Goal: Task Accomplishment & Management: Manage account settings

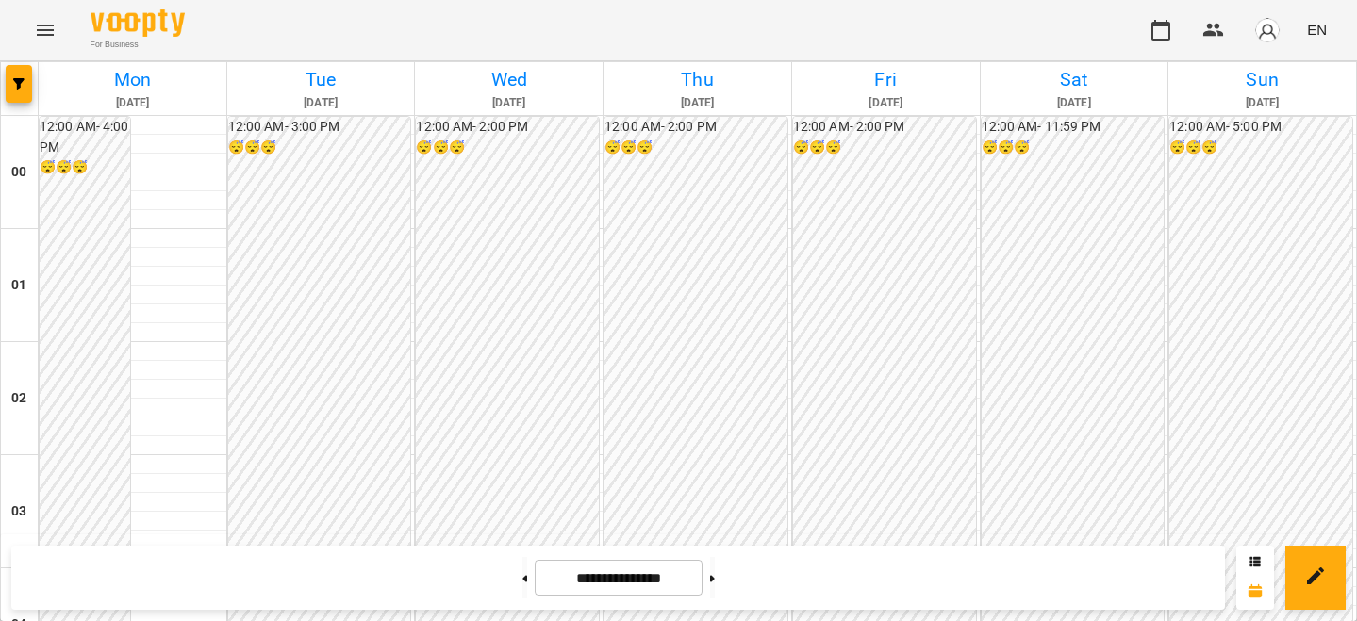
scroll to position [1784, 0]
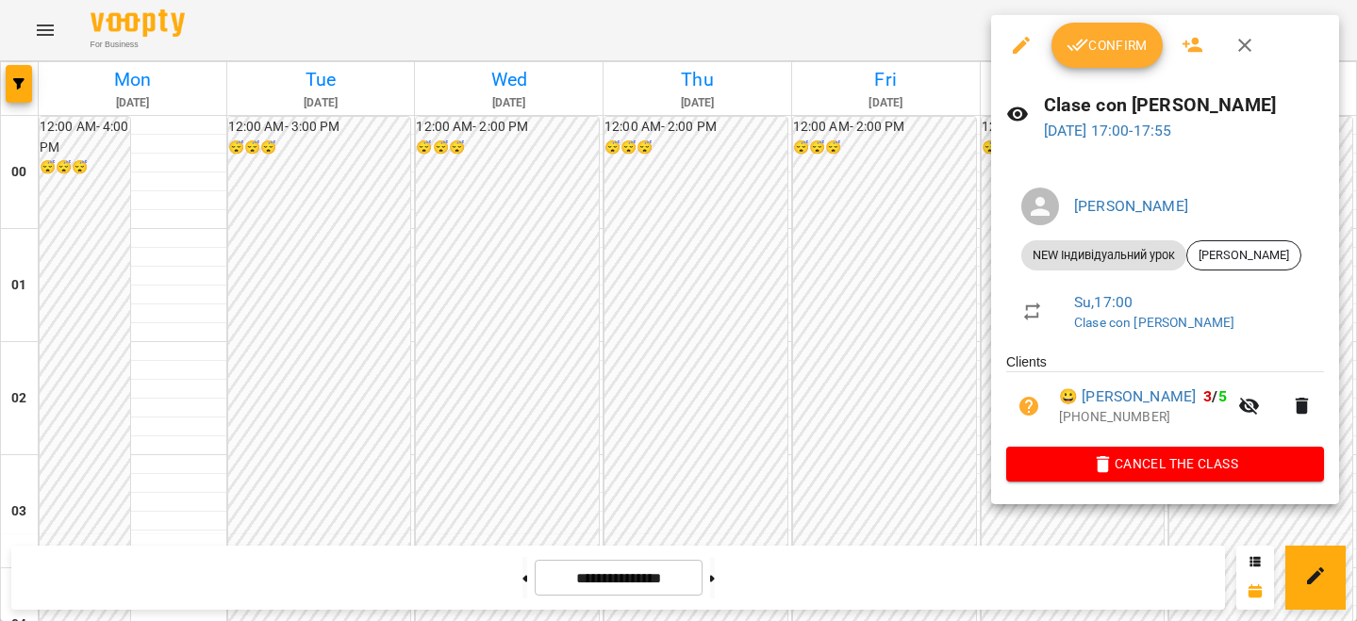
click at [1102, 40] on span "Confirm" at bounding box center [1106, 45] width 81 height 23
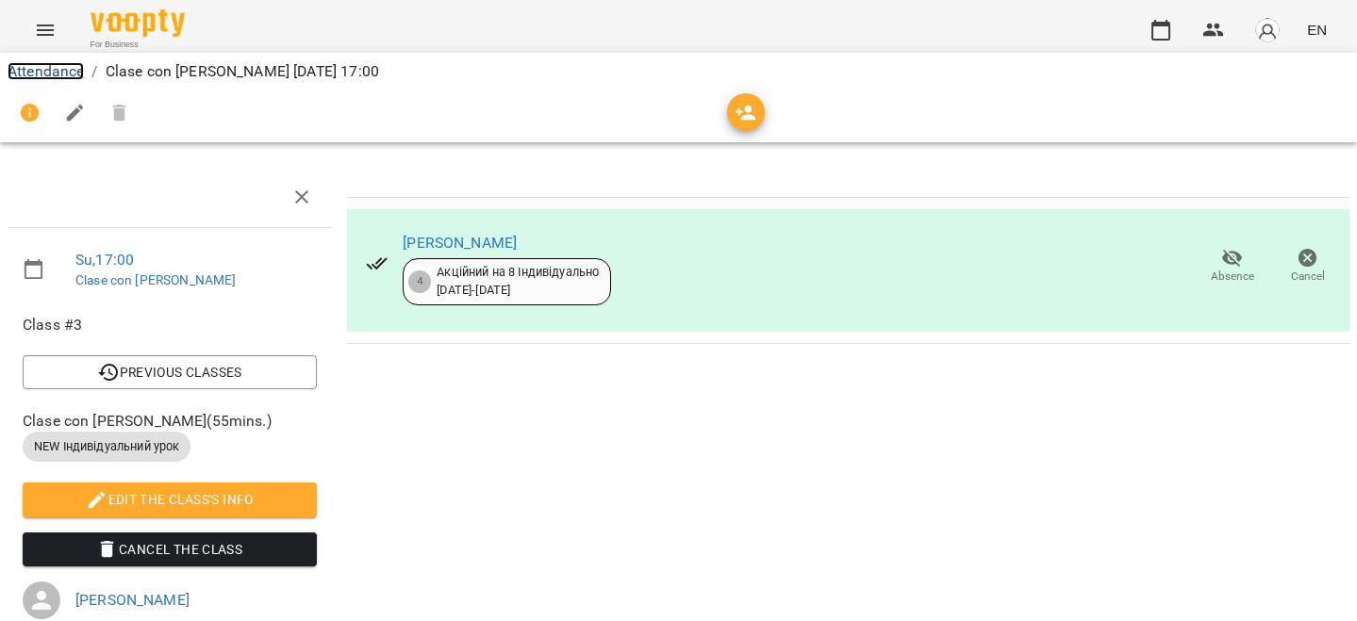
click at [49, 76] on link "Attendance" at bounding box center [46, 71] width 76 height 18
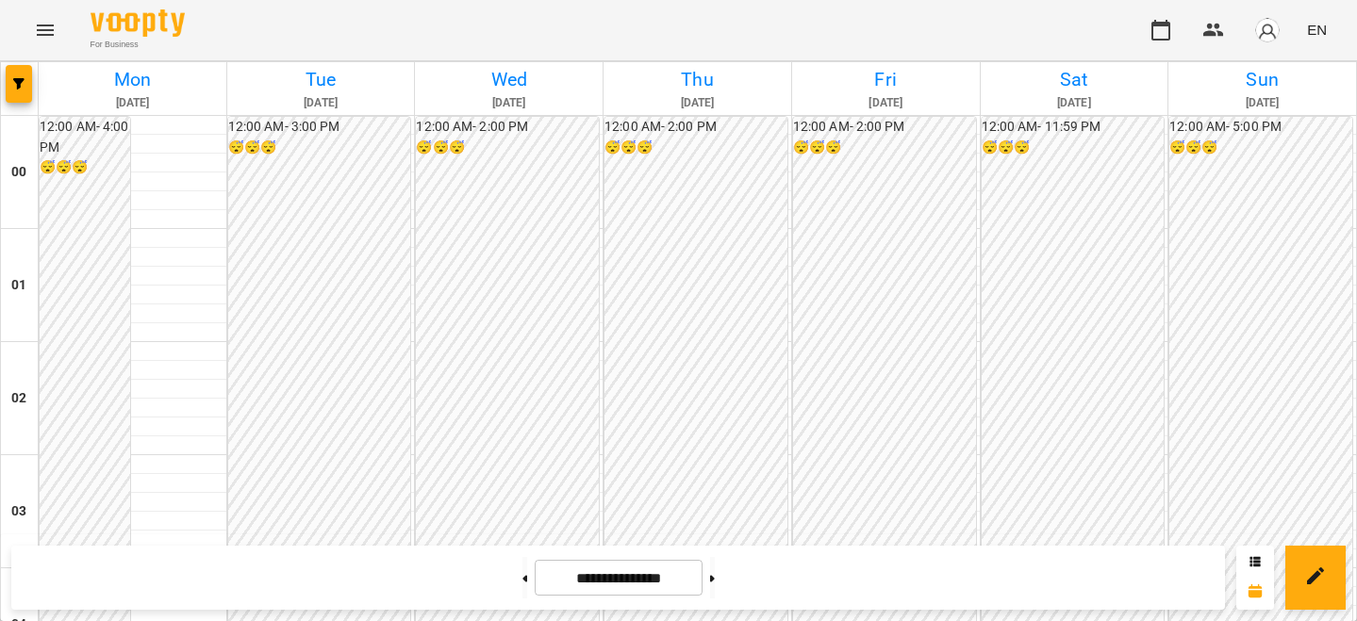
scroll to position [1941, 0]
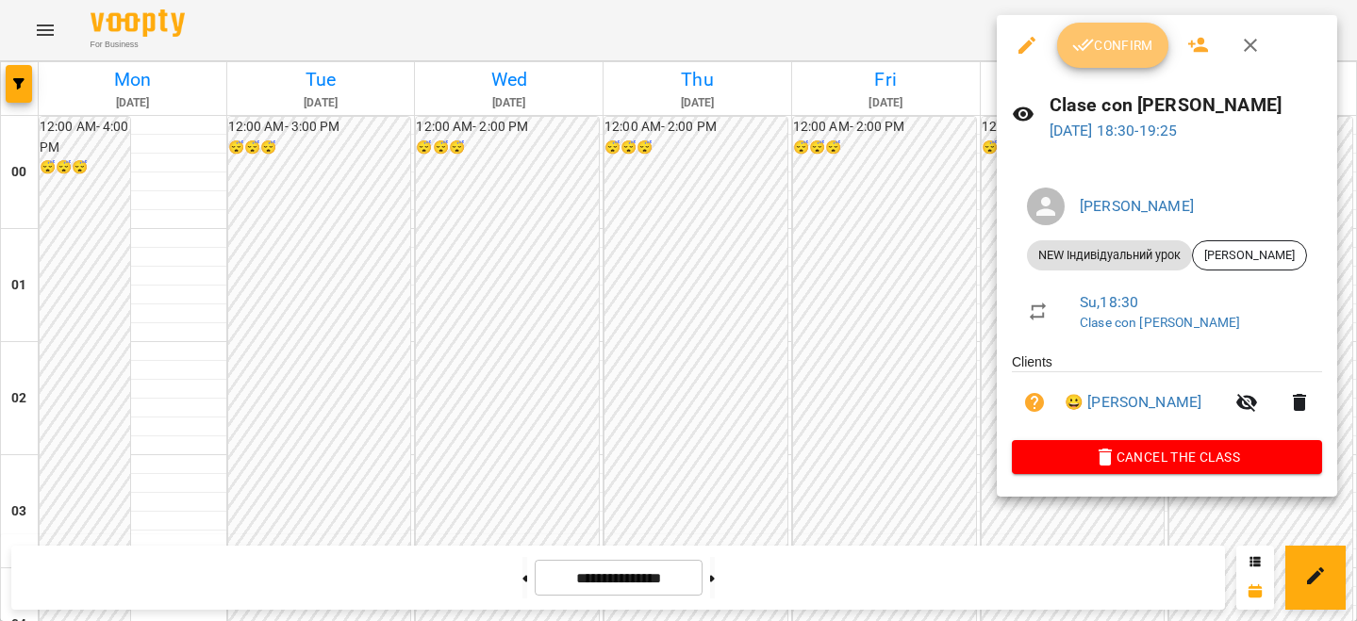
click at [1120, 46] on span "Confirm" at bounding box center [1112, 45] width 81 height 23
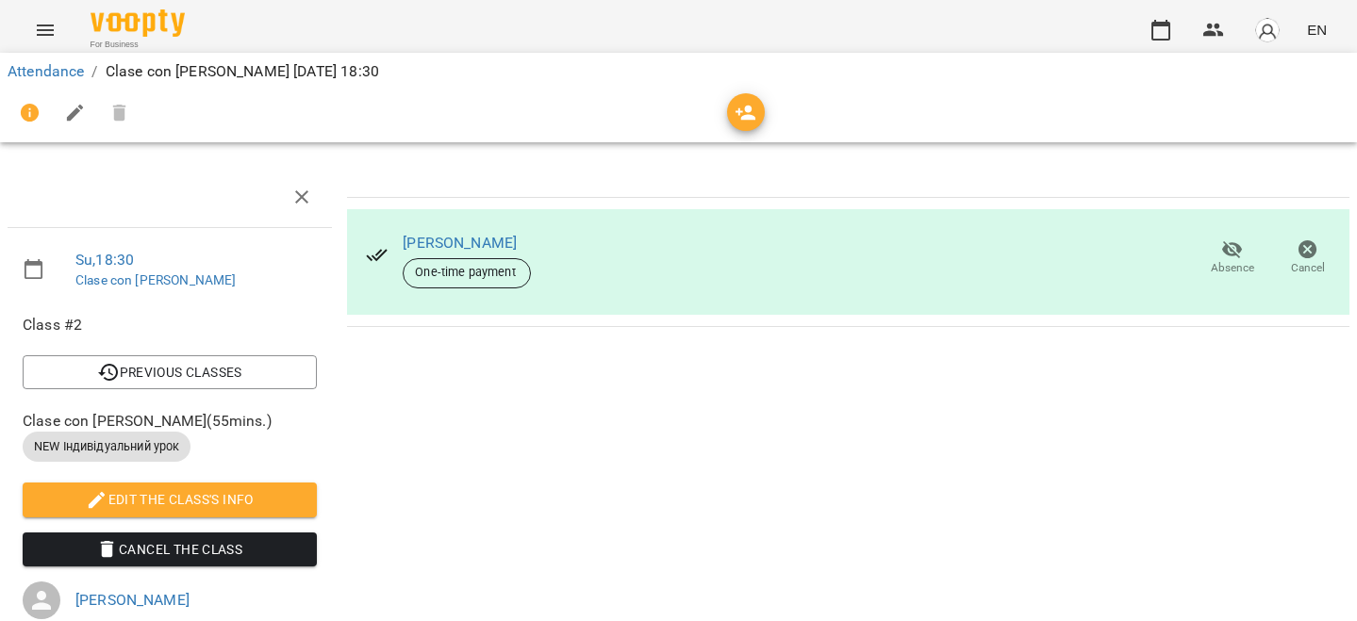
click at [54, 81] on li "Attendance" at bounding box center [46, 71] width 76 height 23
click at [62, 74] on link "Attendance" at bounding box center [46, 71] width 76 height 18
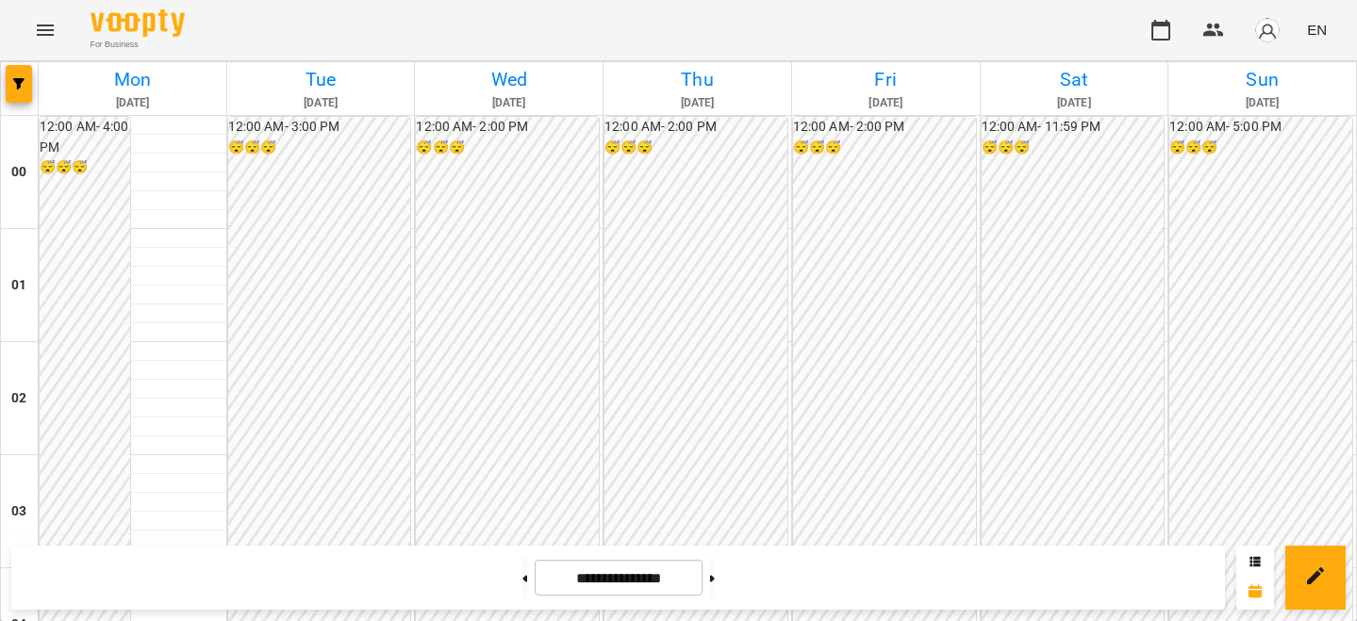
scroll to position [2019, 0]
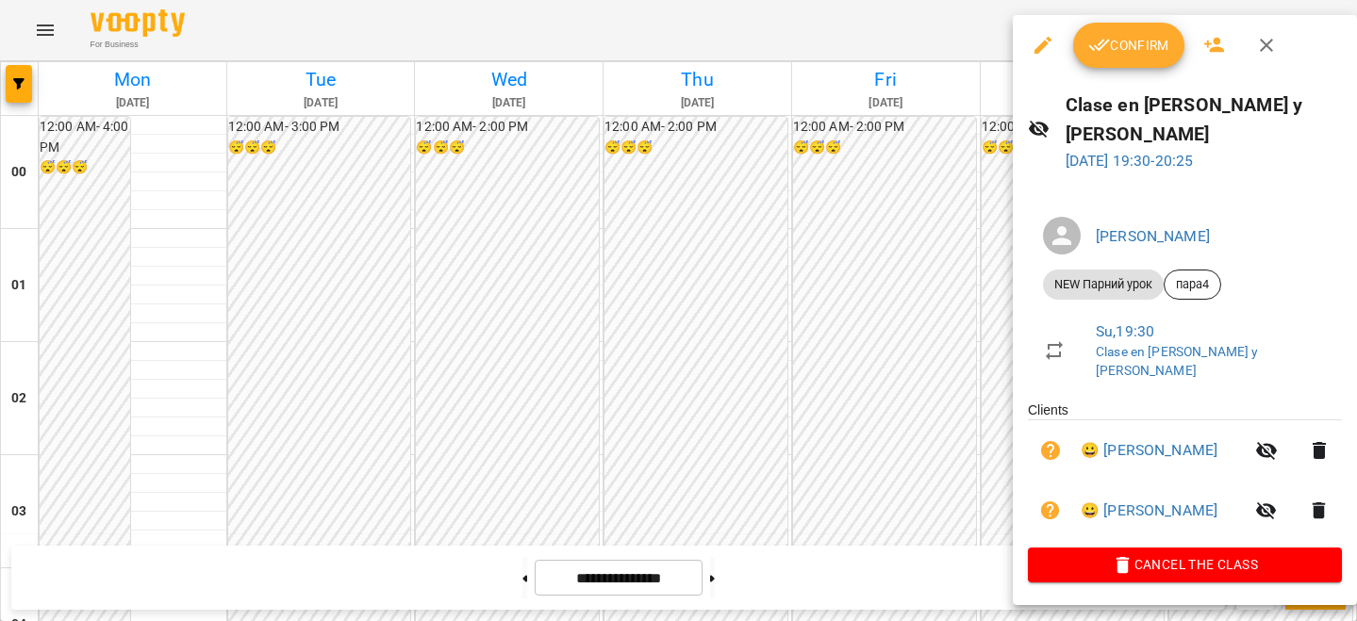
click at [1140, 49] on span "Confirm" at bounding box center [1128, 45] width 81 height 23
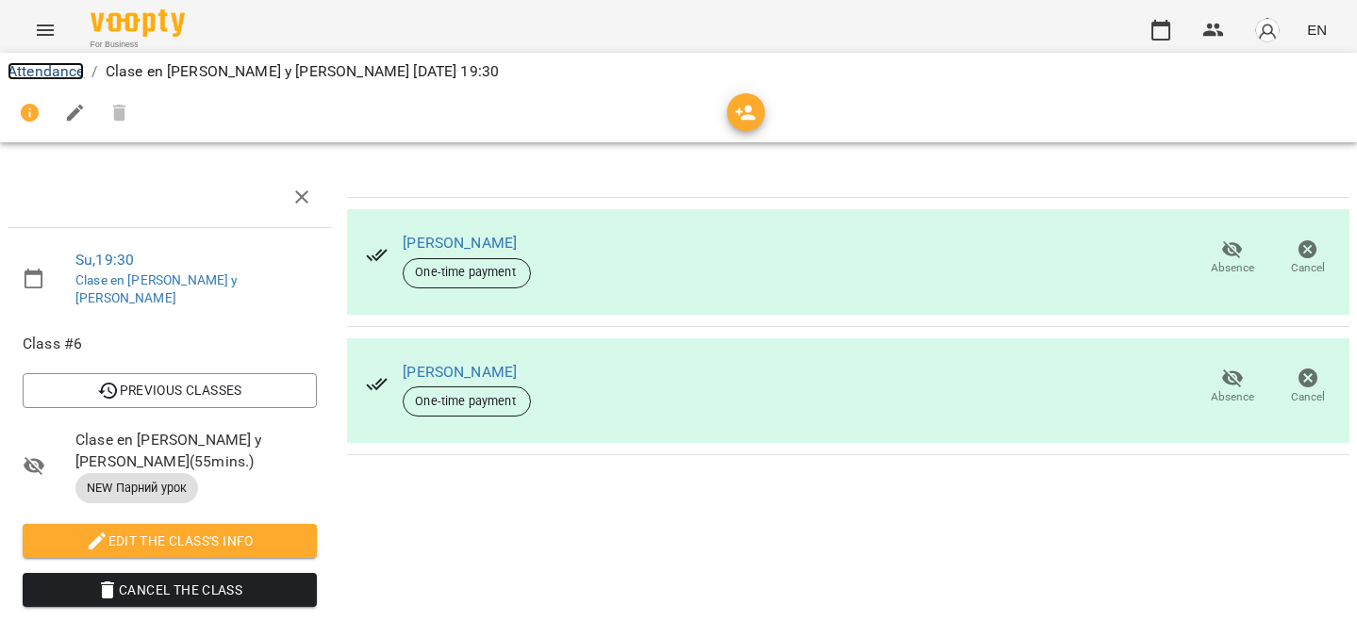
click at [68, 74] on link "Attendance" at bounding box center [46, 71] width 76 height 18
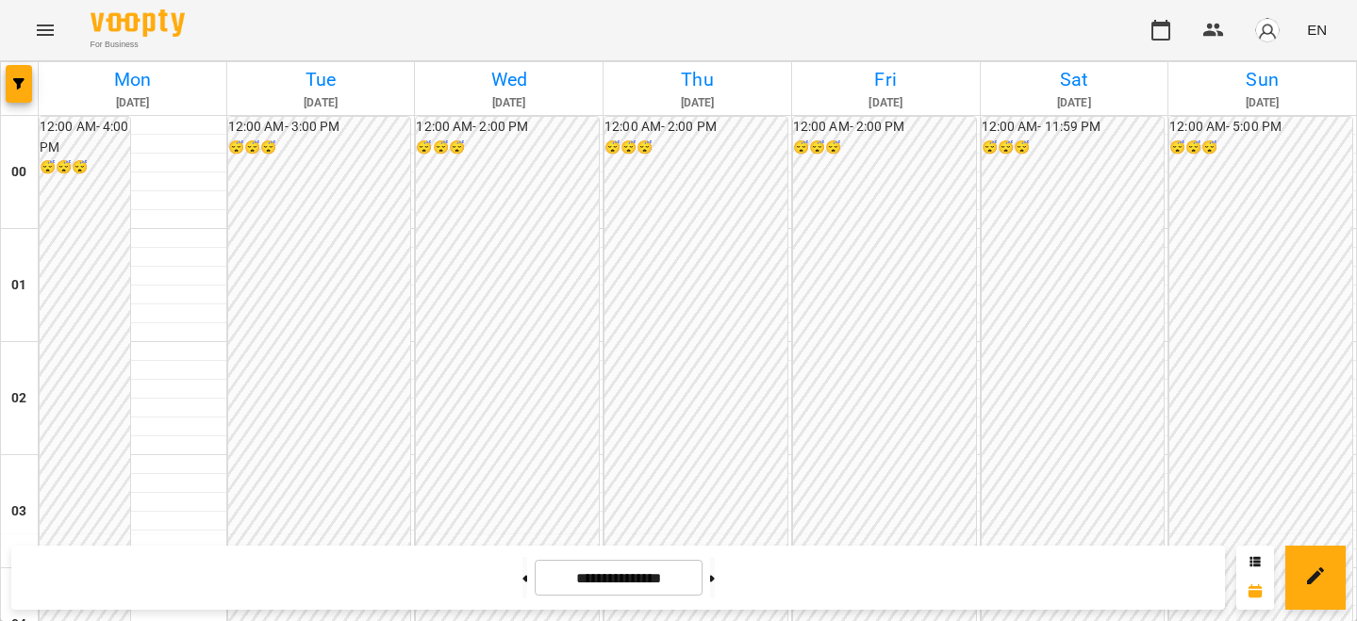
scroll to position [1932, 0]
click at [1263, 34] on img "button" at bounding box center [1267, 30] width 26 height 26
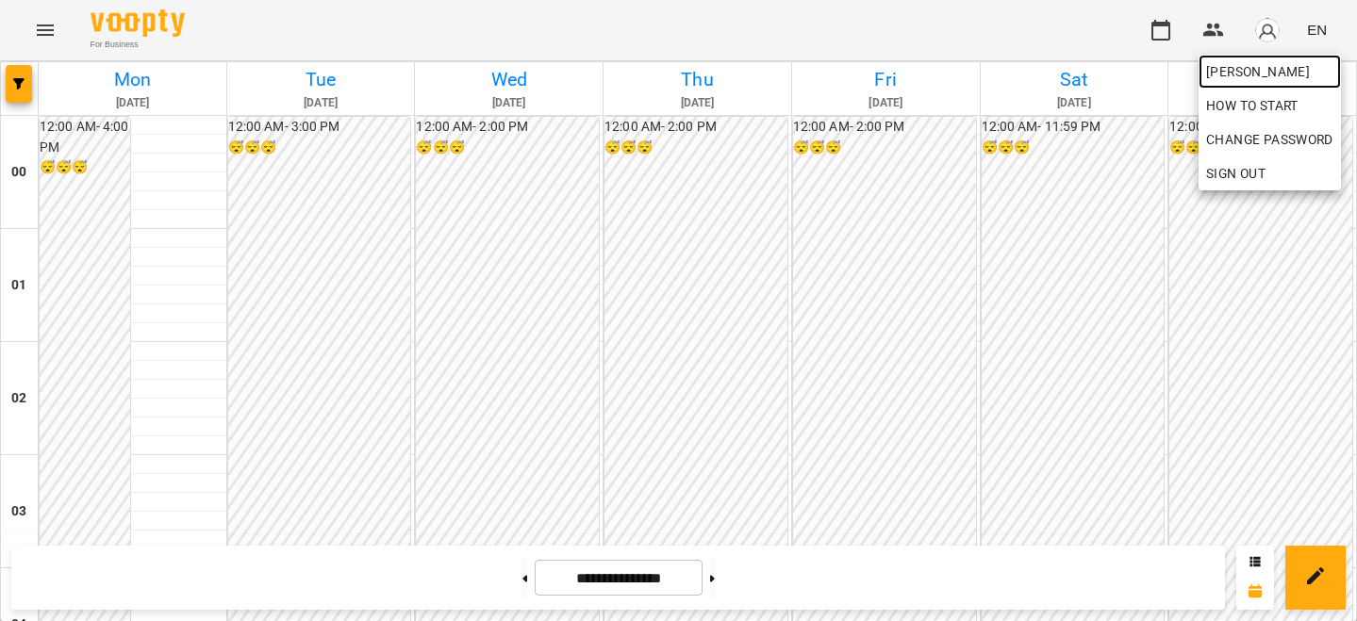
click at [1248, 65] on span "[PERSON_NAME]" at bounding box center [1269, 71] width 127 height 23
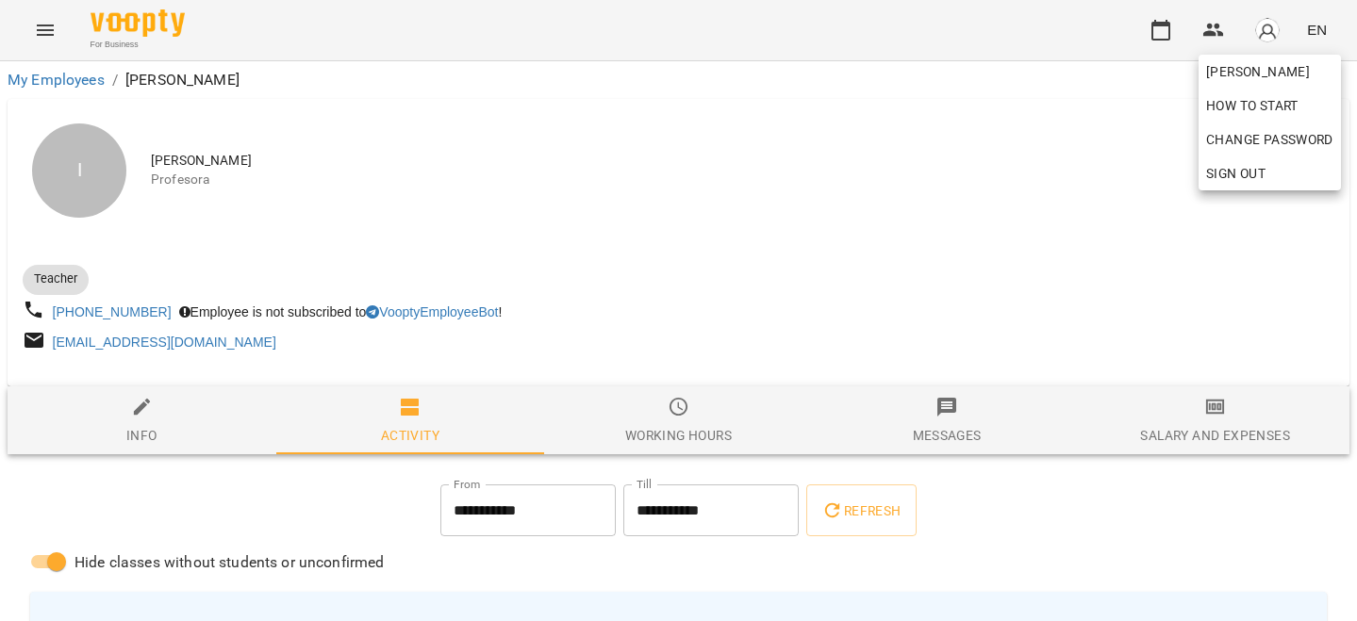
click at [1006, 163] on div at bounding box center [678, 310] width 1357 height 621
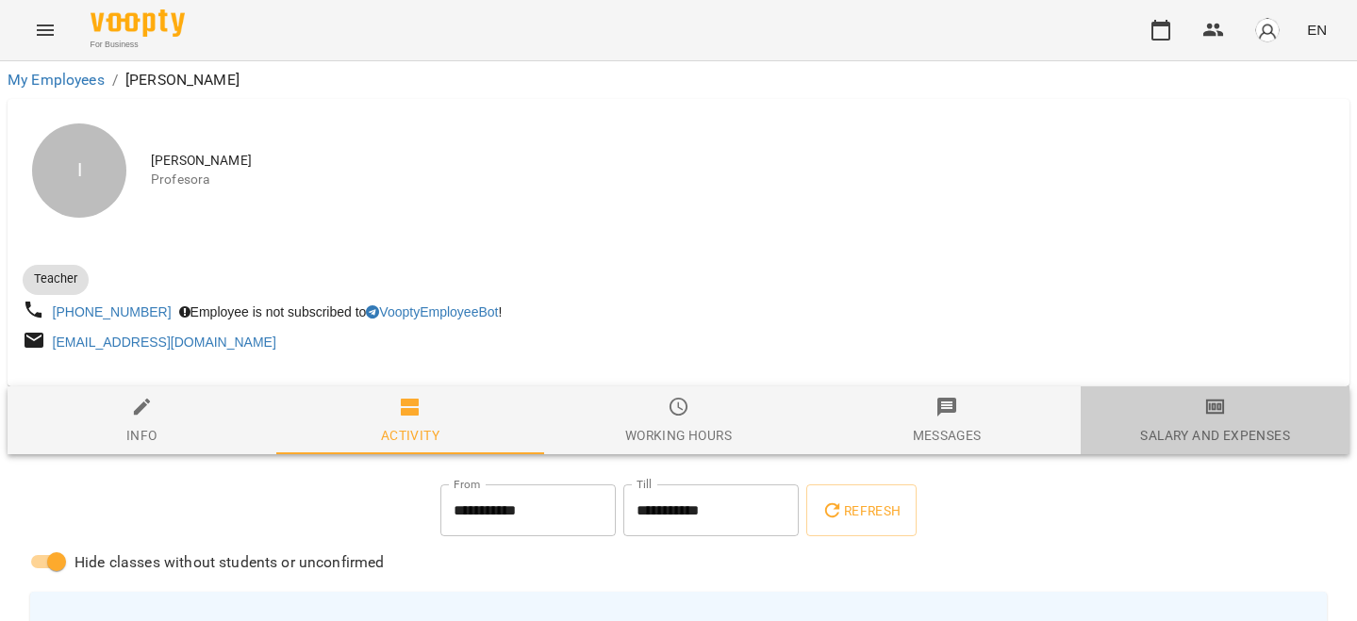
click at [1221, 409] on icon "button" at bounding box center [1215, 408] width 13 height 8
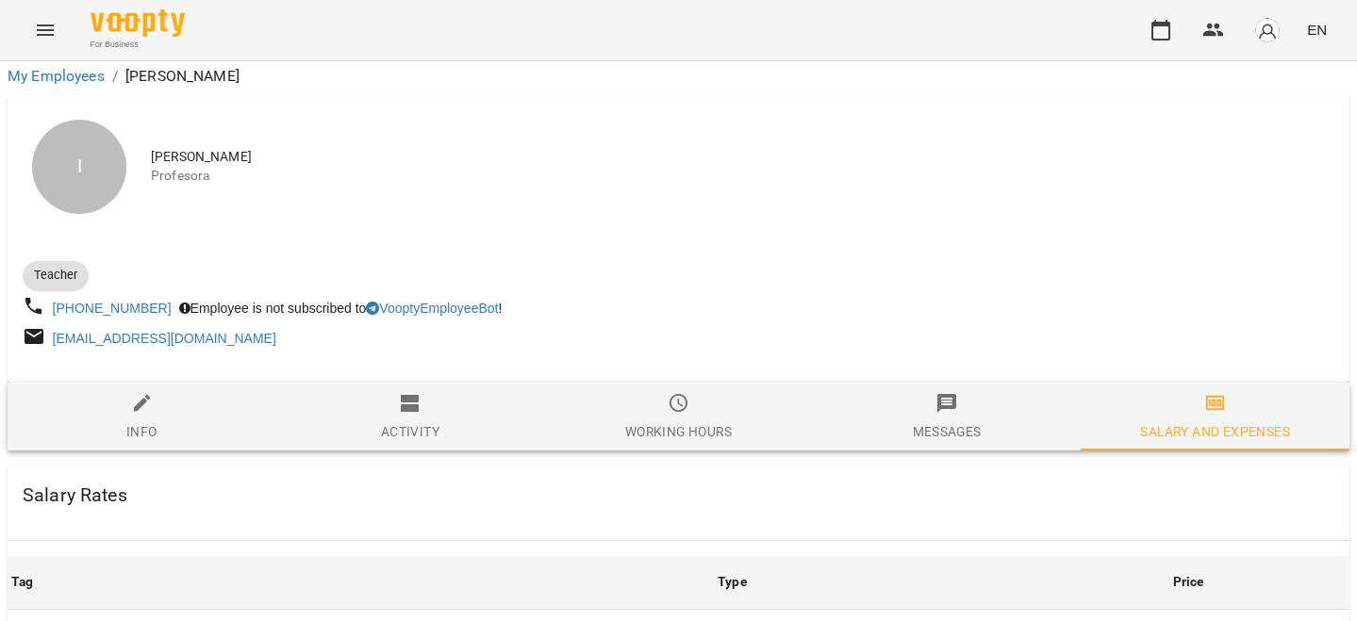
scroll to position [844, 0]
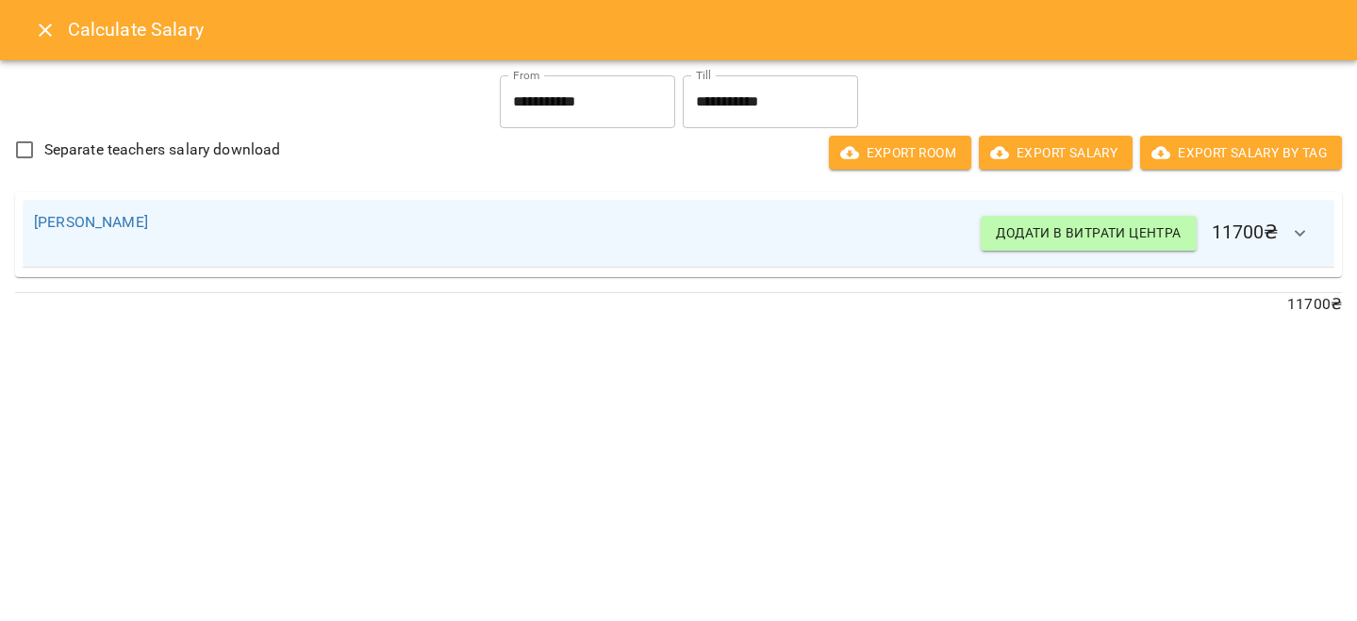
click at [44, 29] on icon "Close" at bounding box center [45, 30] width 13 height 13
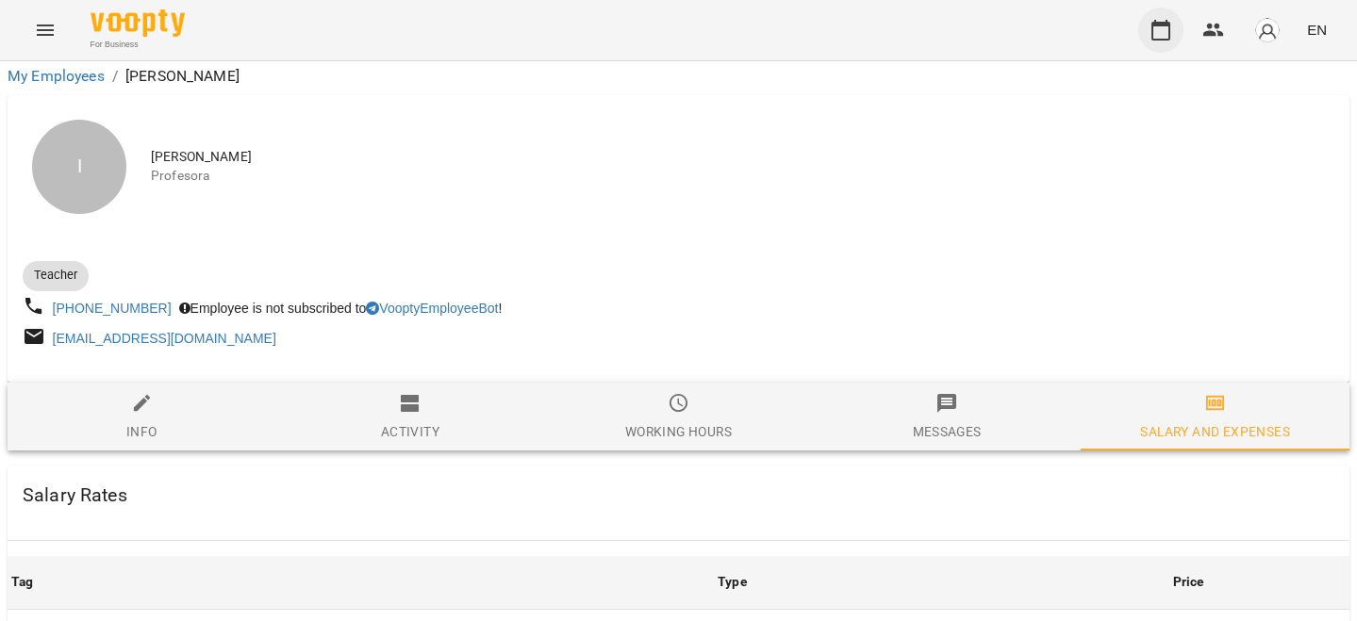
click at [1163, 43] on button "button" at bounding box center [1160, 30] width 45 height 45
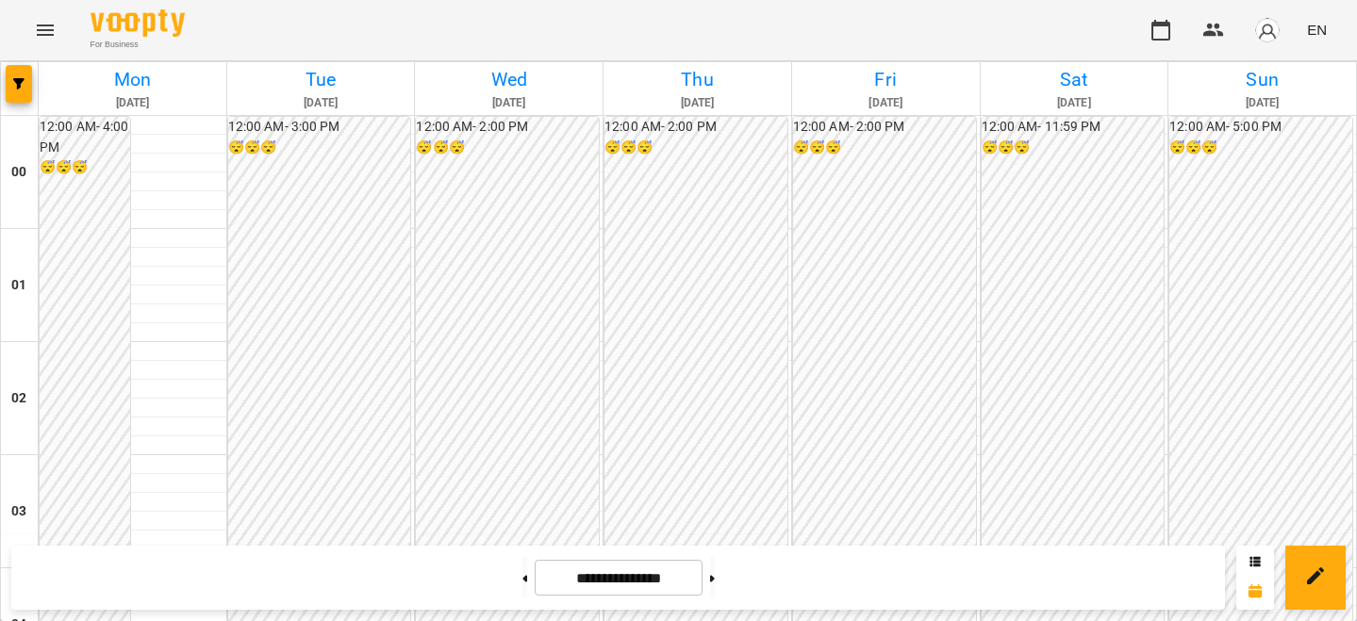
scroll to position [1501, 0]
click at [715, 578] on button at bounding box center [712, 577] width 5 height 41
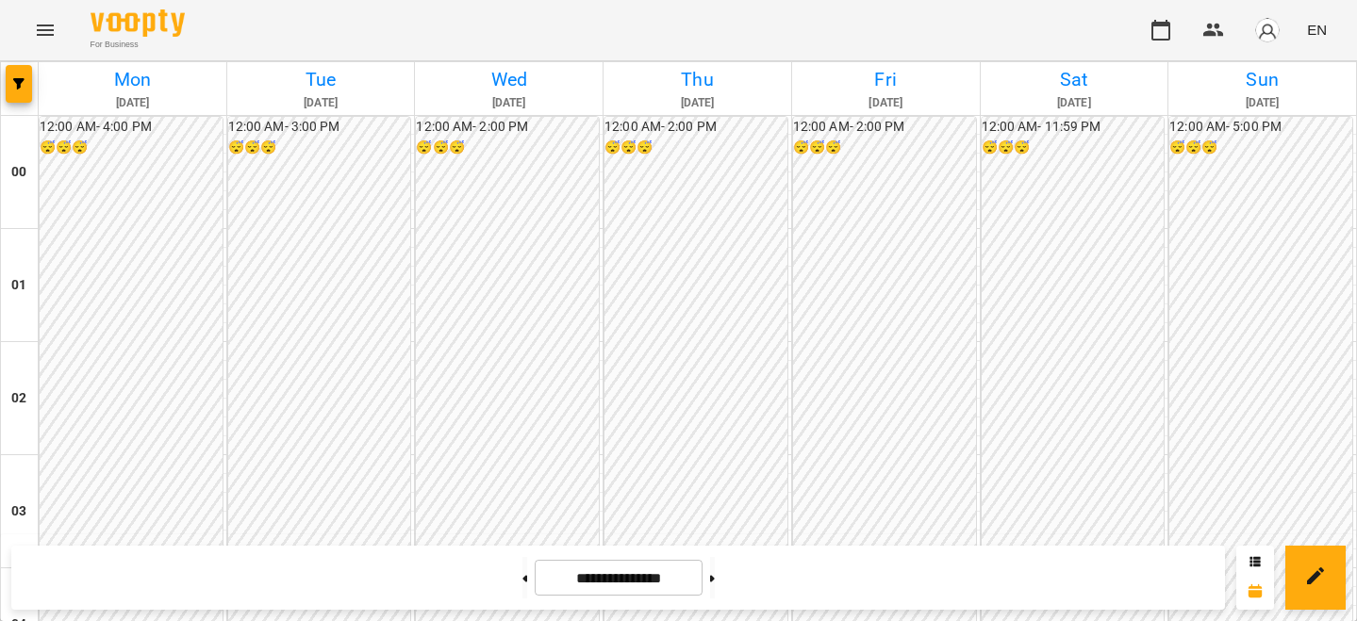
scroll to position [1692, 0]
click at [522, 590] on button at bounding box center [524, 577] width 5 height 41
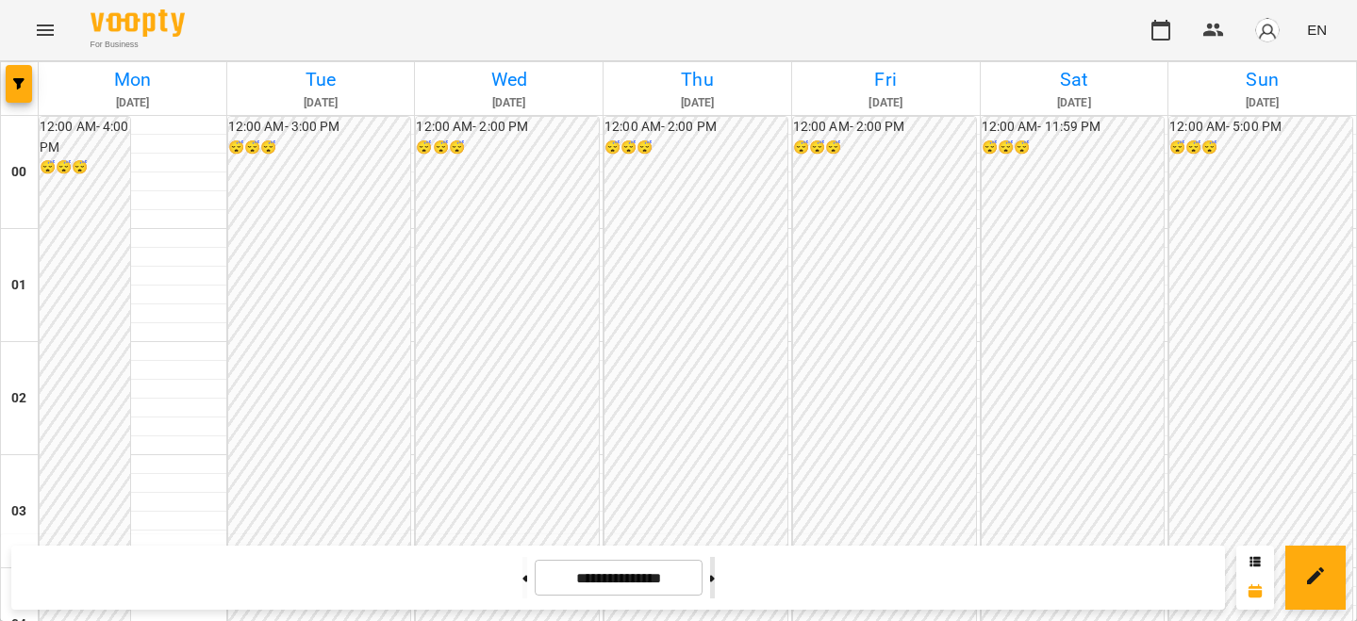
click at [715, 581] on button at bounding box center [712, 577] width 5 height 41
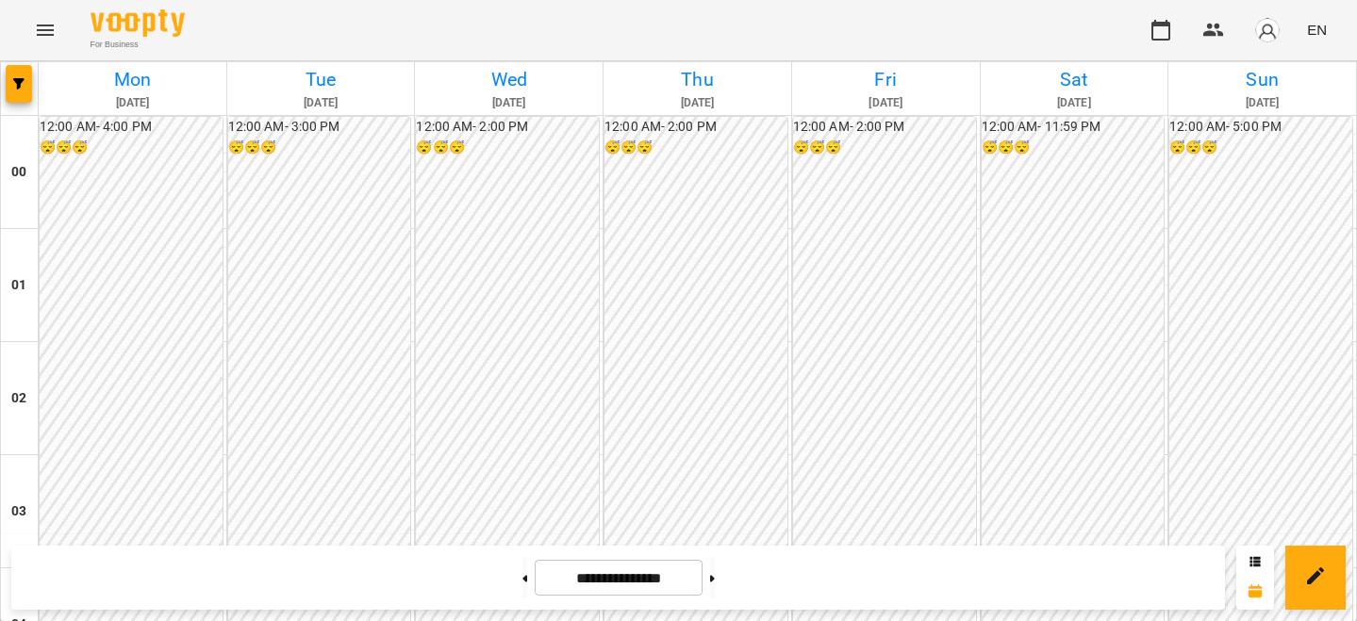
scroll to position [1624, 0]
click at [522, 573] on button at bounding box center [524, 577] width 5 height 41
type input "**********"
